Goal: Task Accomplishment & Management: Manage account settings

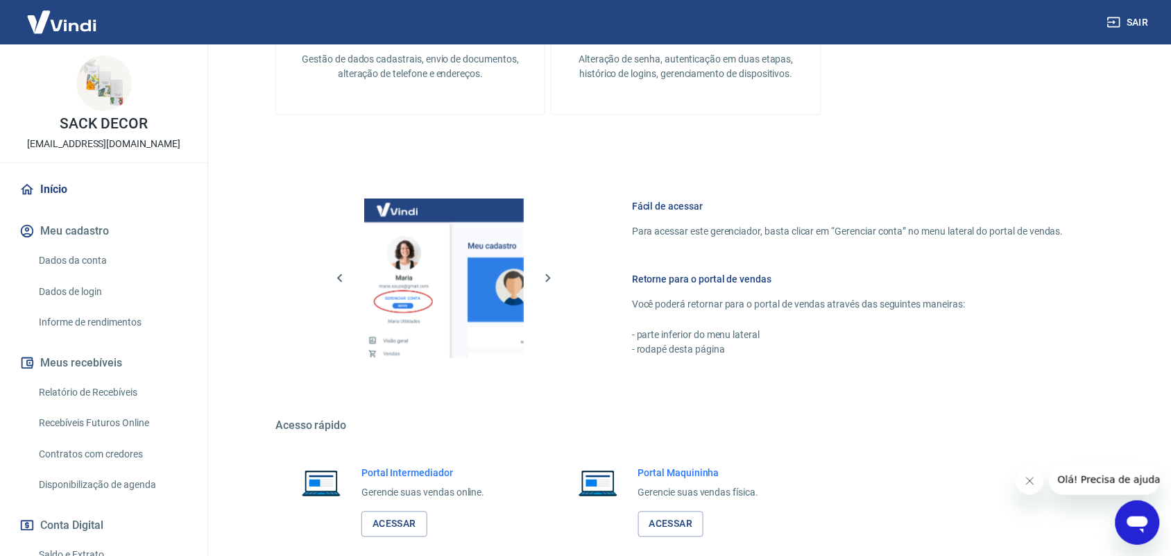
scroll to position [526, 0]
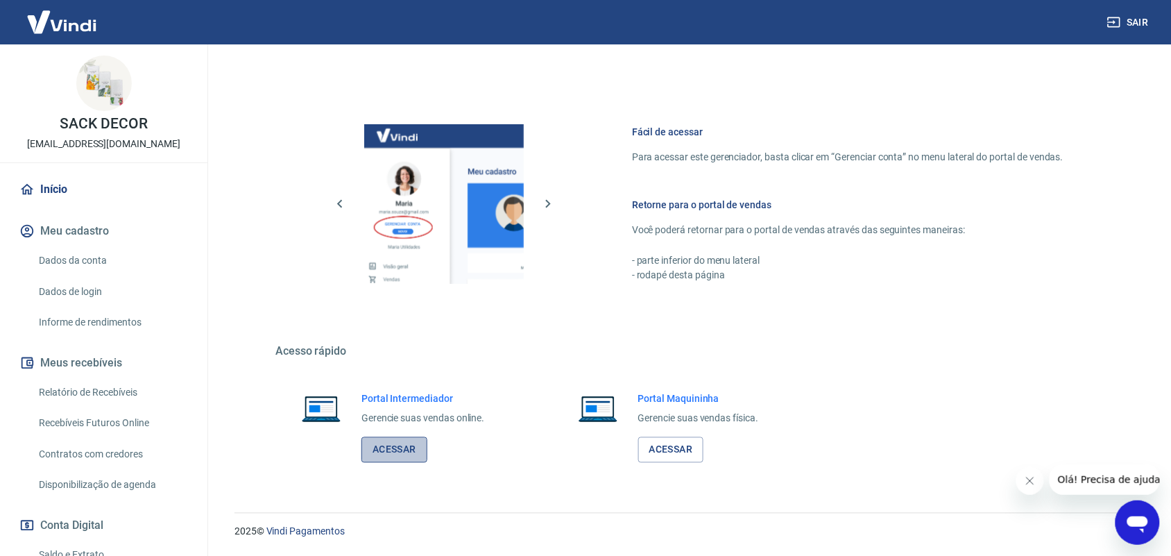
click at [397, 457] on link "Acessar" at bounding box center [395, 450] width 66 height 26
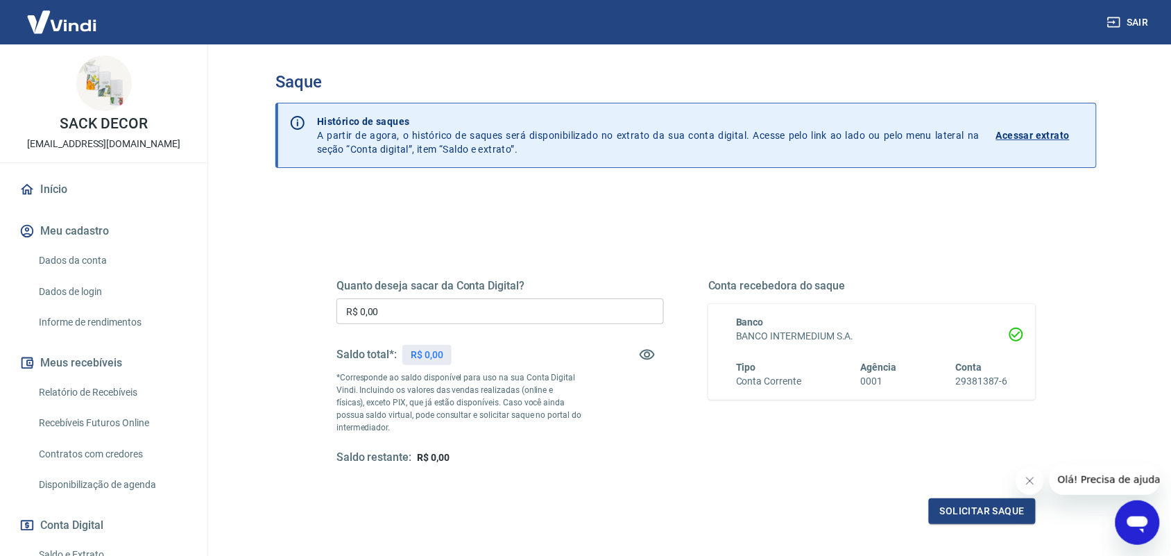
click at [450, 306] on input "R$ 0,00" at bounding box center [501, 311] width 328 height 26
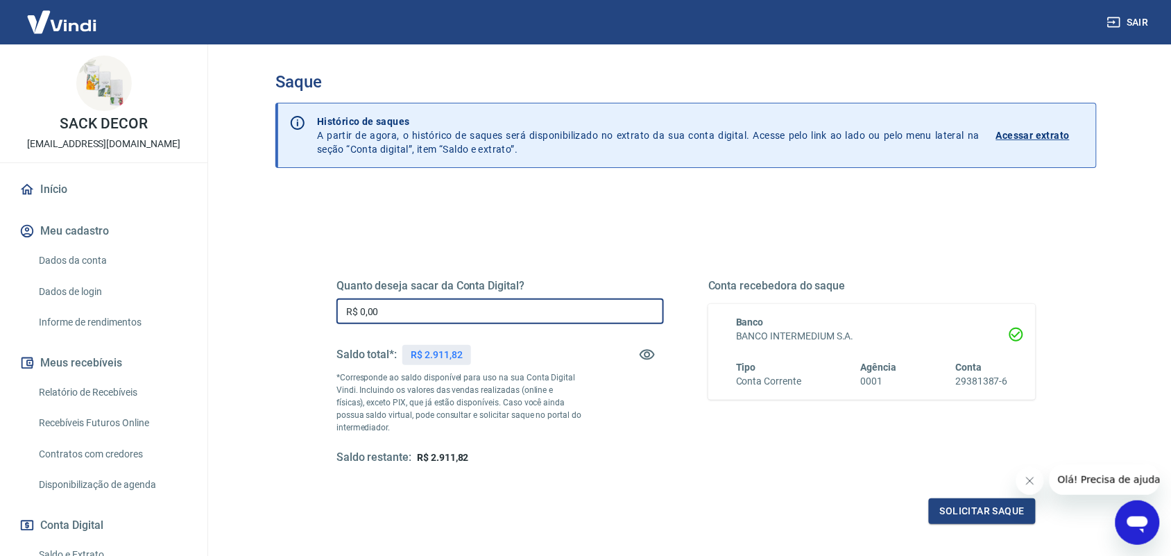
drag, startPoint x: 450, startPoint y: 306, endPoint x: 264, endPoint y: 303, distance: 185.3
click at [264, 303] on div "Saque Histórico de saques A partir de agora, o histórico de saques será disponi…" at bounding box center [686, 314] width 855 height 541
type input "R$ 2.911,82"
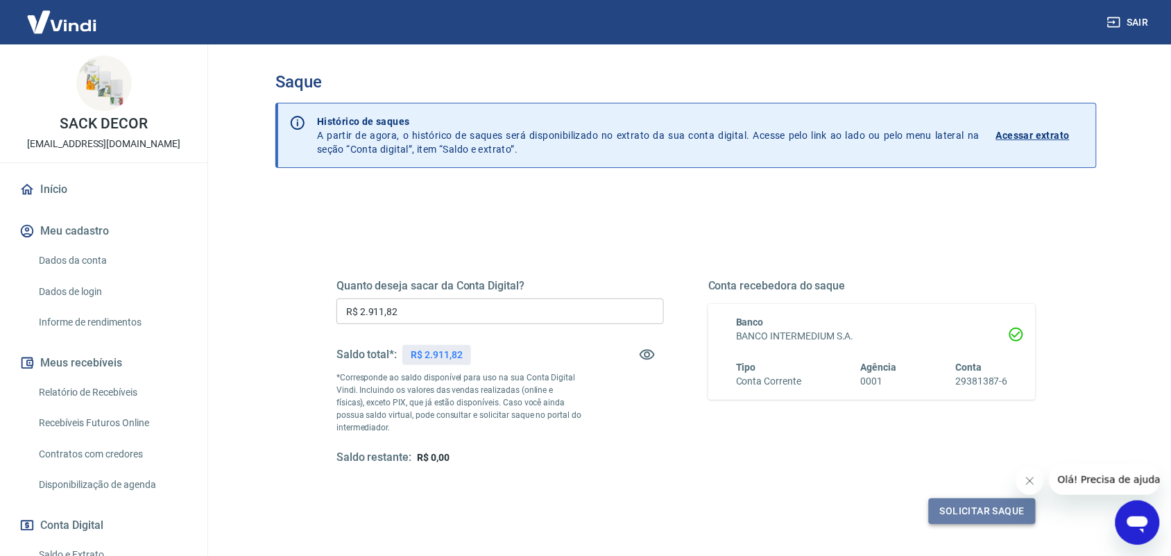
click at [976, 500] on button "Solicitar saque" at bounding box center [982, 511] width 107 height 26
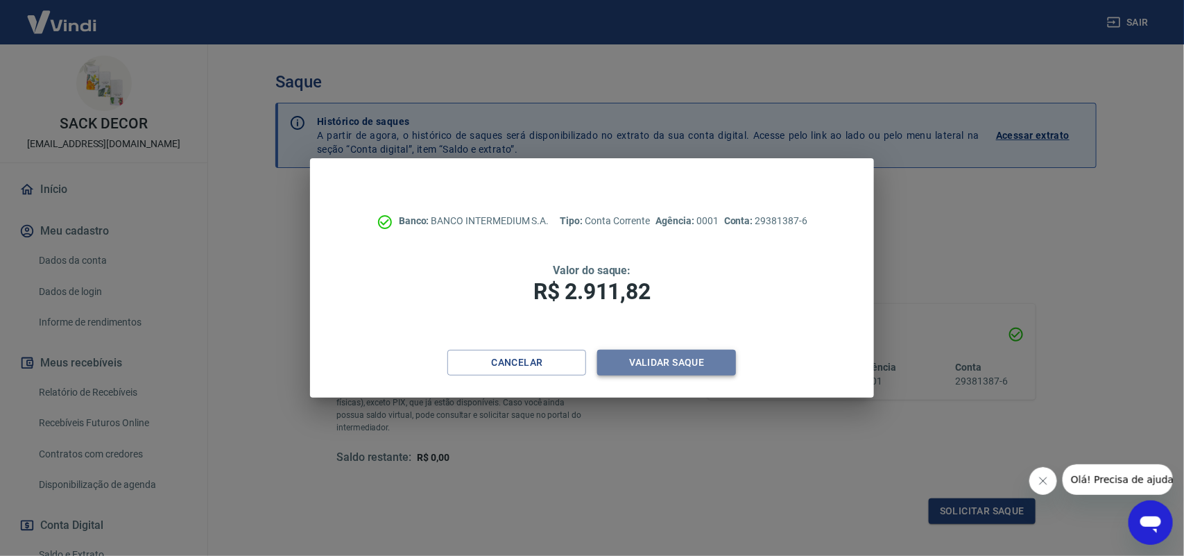
click at [665, 359] on button "Validar saque" at bounding box center [666, 363] width 139 height 26
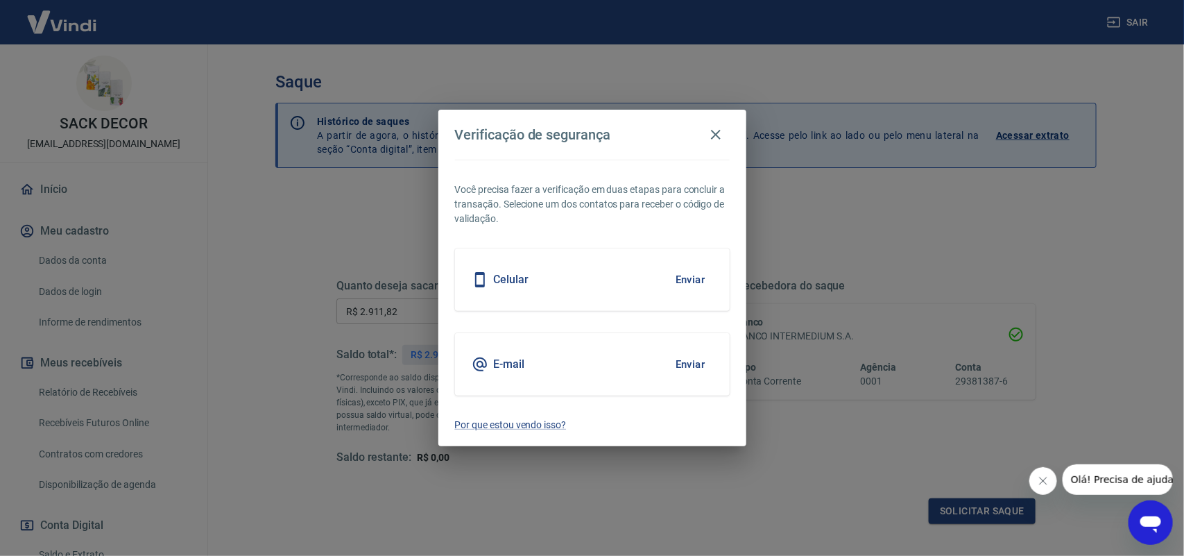
click at [503, 373] on div "E-mail Enviar" at bounding box center [592, 364] width 275 height 62
click at [695, 368] on button "Enviar" at bounding box center [690, 364] width 45 height 29
click at [698, 362] on button "Enviar" at bounding box center [690, 364] width 45 height 29
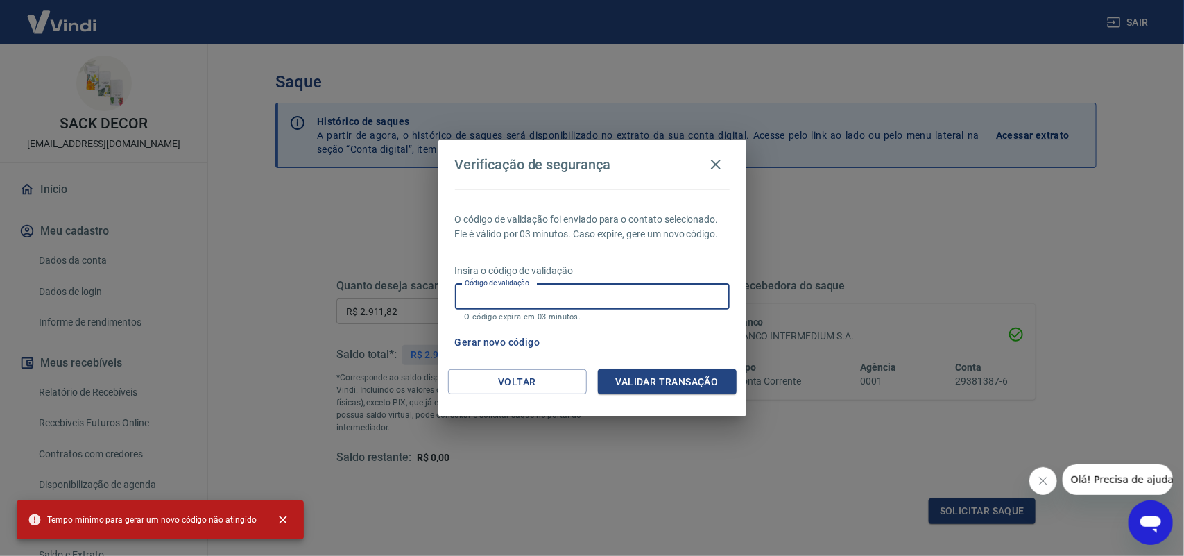
click at [490, 300] on input "Código de validação" at bounding box center [592, 297] width 275 height 26
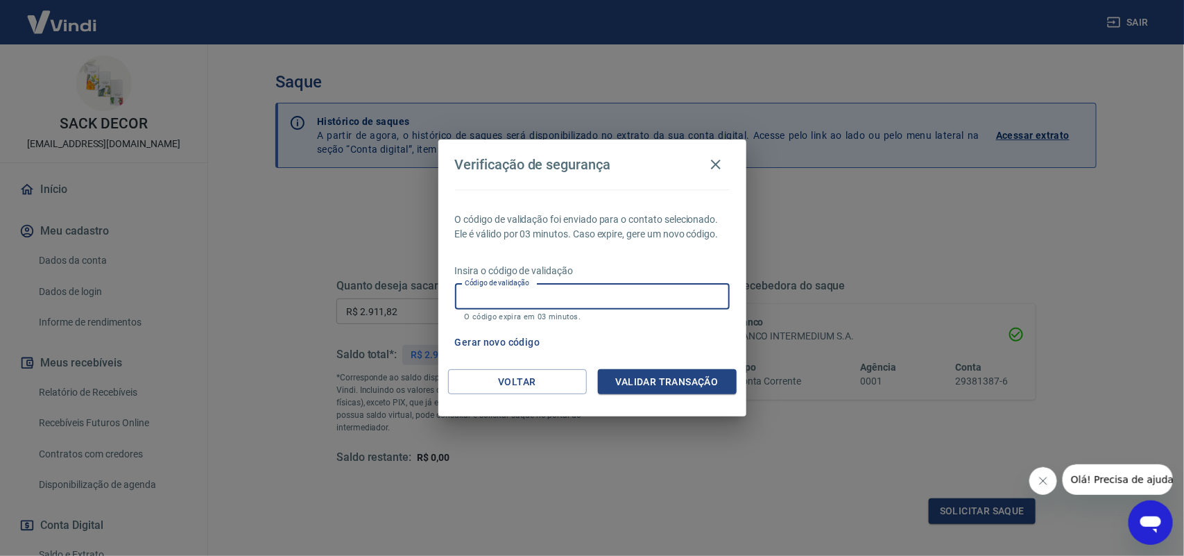
paste input "811013"
type input "811013"
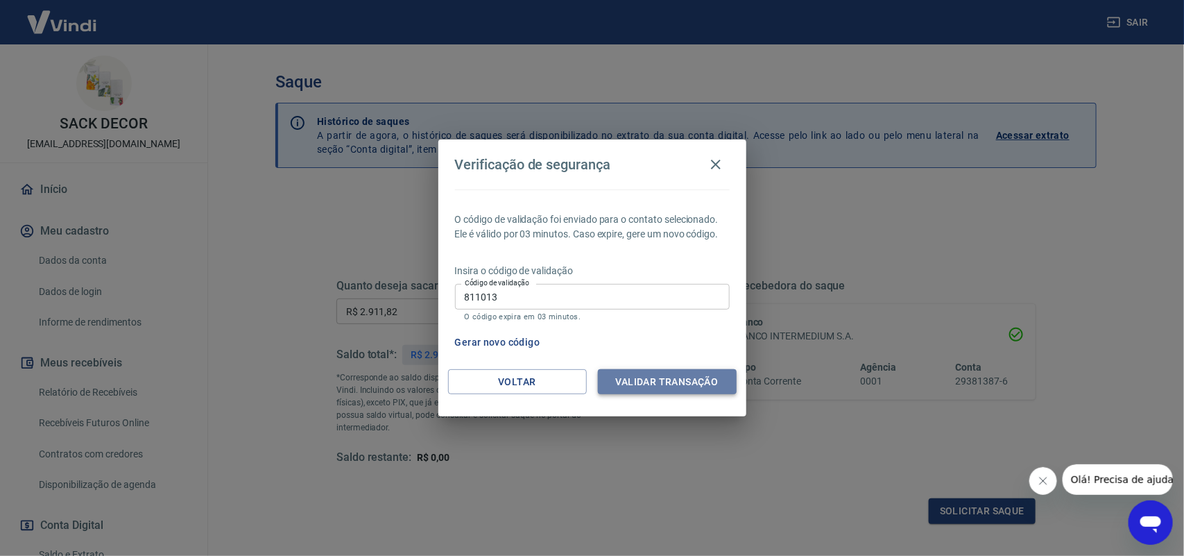
click at [639, 375] on button "Validar transação" at bounding box center [667, 382] width 139 height 26
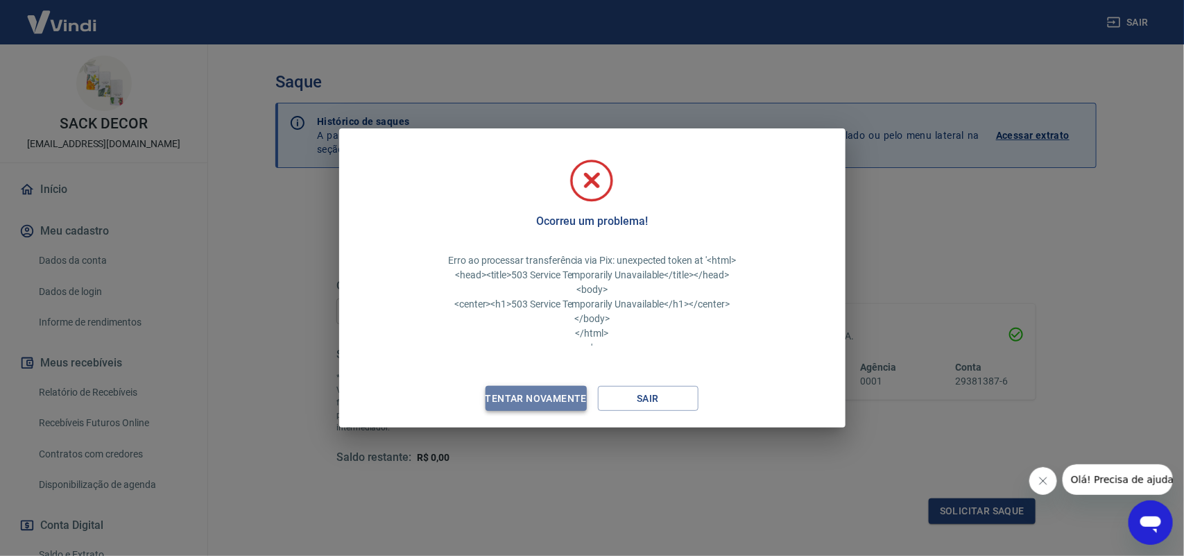
click at [547, 401] on div "Tentar novamente" at bounding box center [536, 398] width 135 height 17
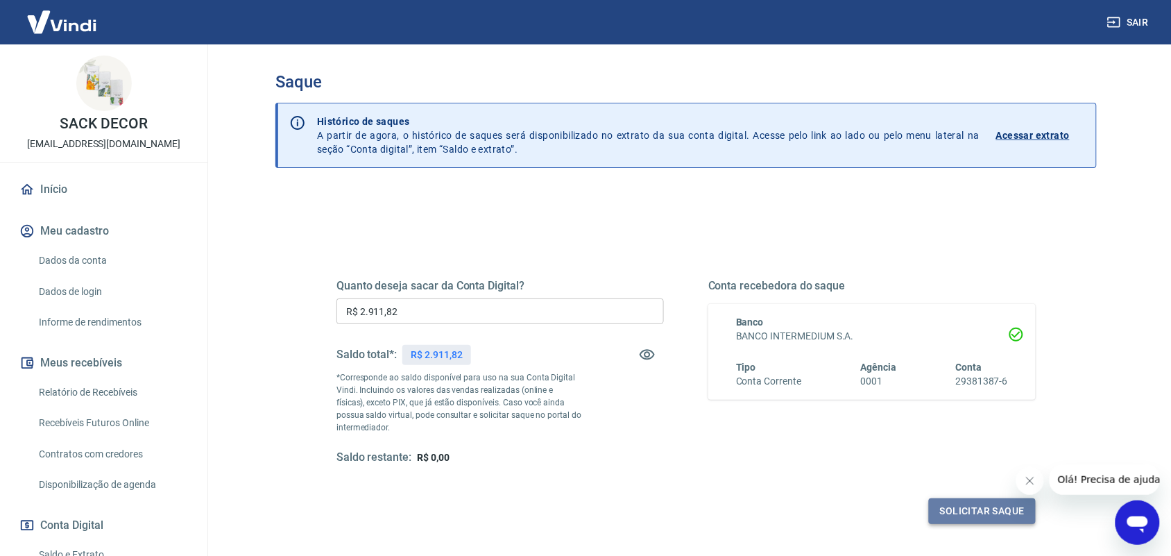
click at [973, 503] on button "Solicitar saque" at bounding box center [982, 511] width 107 height 26
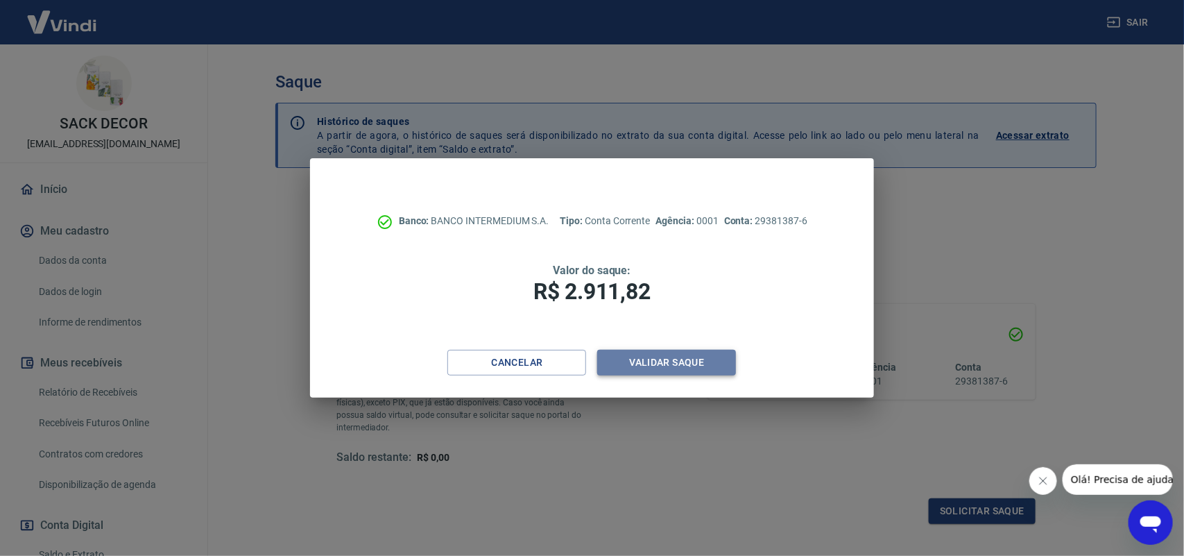
click at [650, 370] on button "Validar saque" at bounding box center [666, 363] width 139 height 26
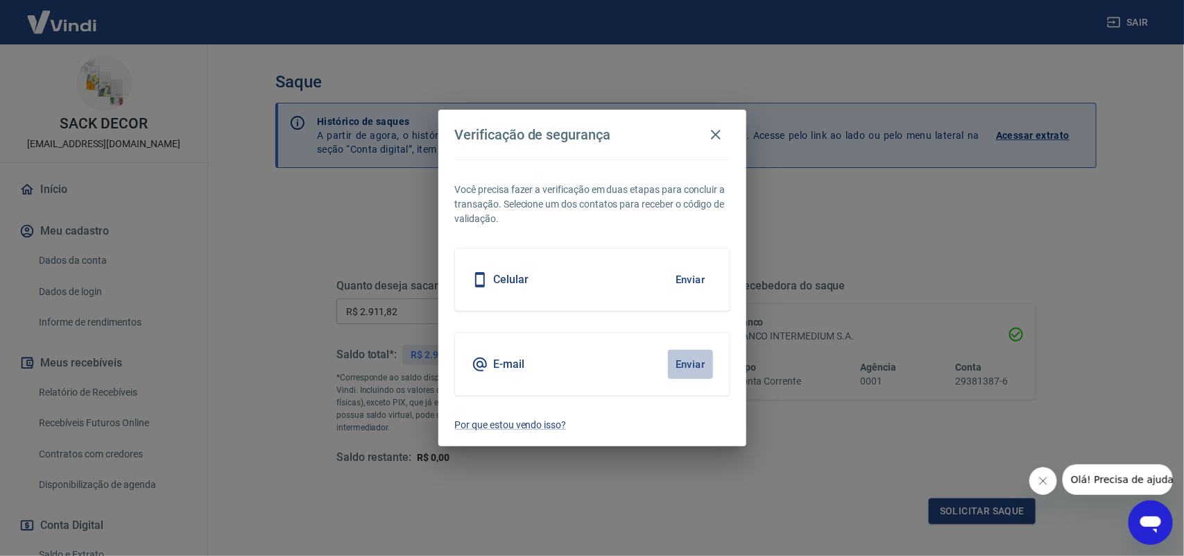
click at [691, 366] on button "Enviar" at bounding box center [690, 364] width 45 height 29
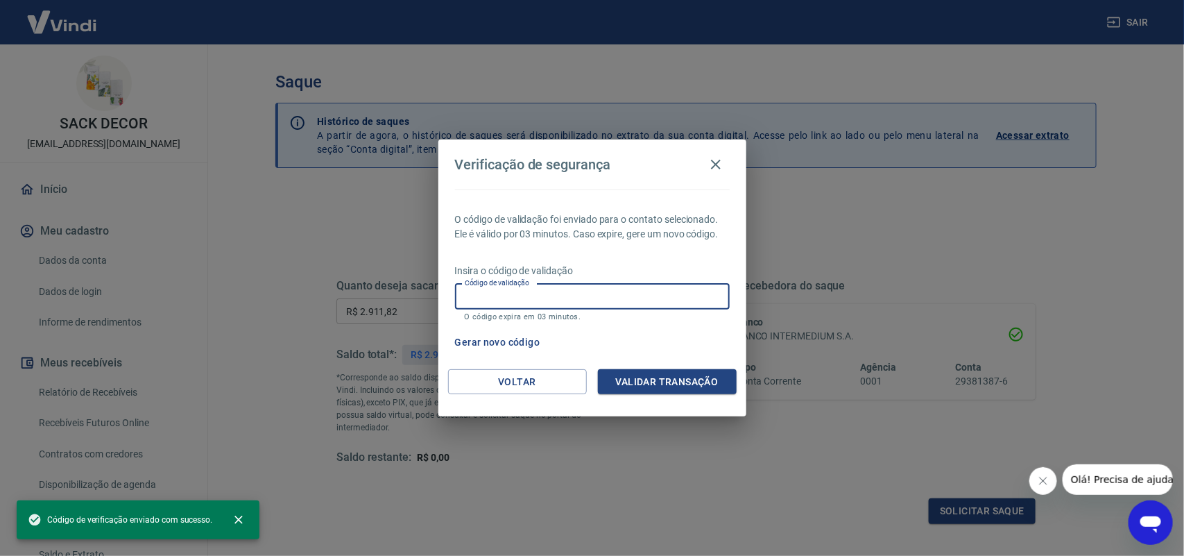
click at [482, 302] on input "Código de validação" at bounding box center [592, 297] width 275 height 26
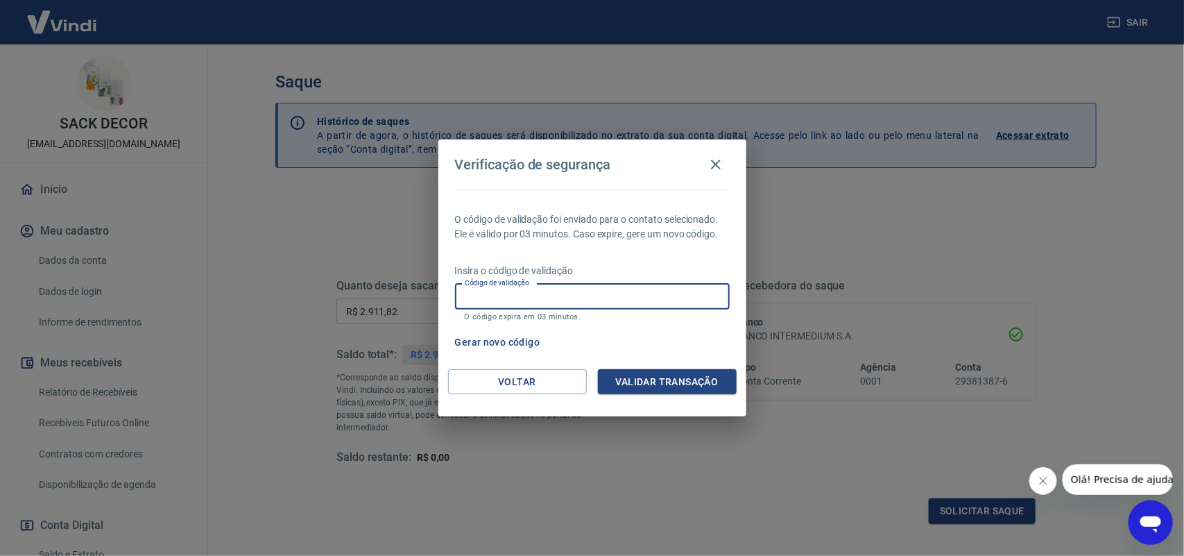
paste input "506689"
type input "506689"
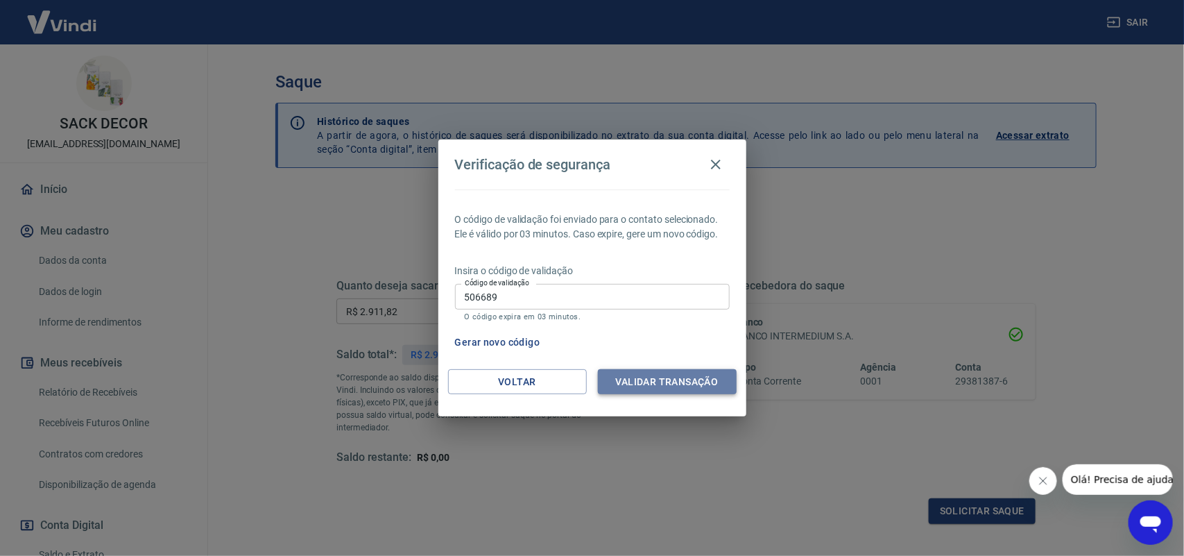
click at [639, 379] on button "Validar transação" at bounding box center [667, 382] width 139 height 26
